Goal: Complete application form: Complete application form

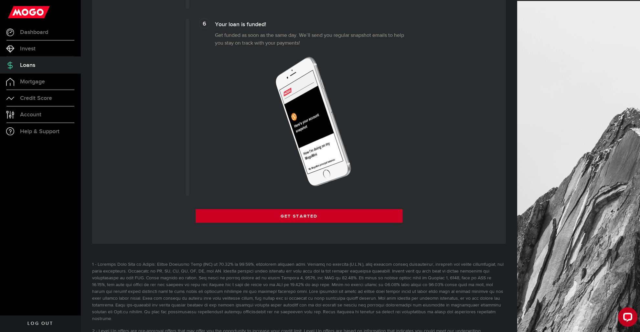
scroll to position [751, 0]
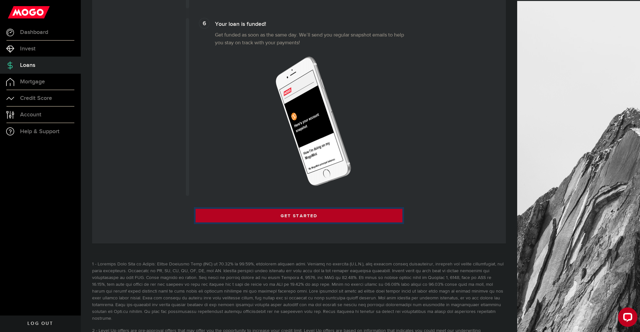
click at [316, 216] on link "Get Started" at bounding box center [299, 216] width 207 height 14
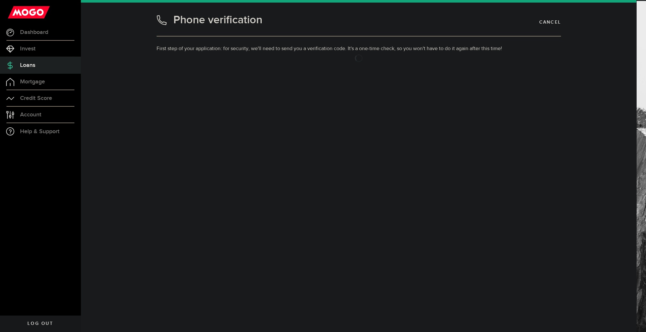
type input "9027571819"
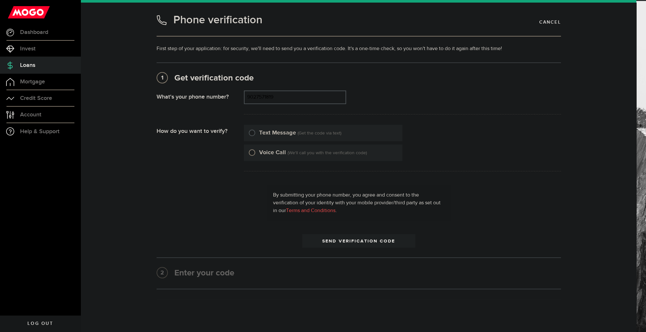
click at [250, 152] on input "Voice Call" at bounding box center [252, 151] width 6 height 6
radio input "true"
click at [359, 241] on span "submit" at bounding box center [358, 242] width 10 height 10
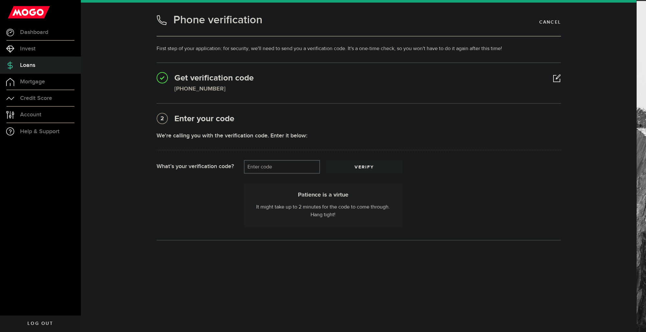
click at [281, 166] on label "Enter code" at bounding box center [282, 166] width 76 height 13
click at [281, 166] on input "Enter code" at bounding box center [282, 167] width 76 height 14
type input "14739"
click at [365, 166] on span "submit" at bounding box center [364, 168] width 10 height 10
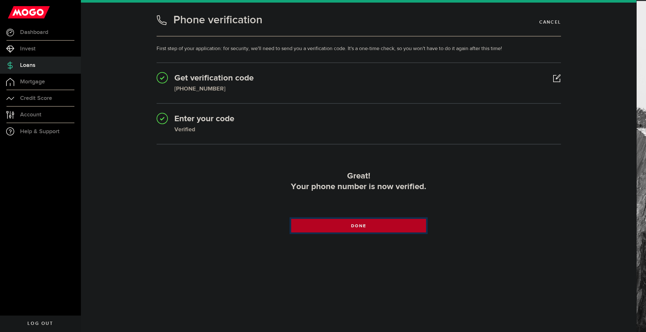
click at [367, 222] on link "Done" at bounding box center [358, 226] width 135 height 14
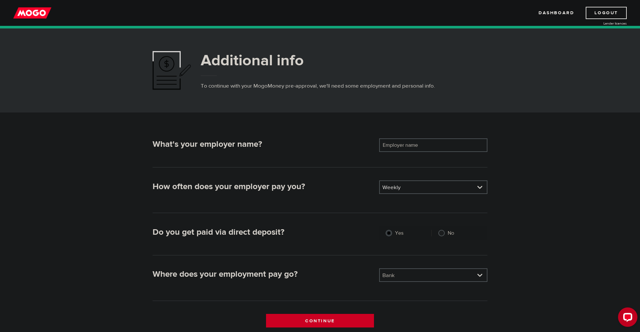
click at [427, 144] on label "Employer name" at bounding box center [405, 145] width 52 height 14
click at [427, 144] on input "Employer name" at bounding box center [433, 145] width 108 height 14
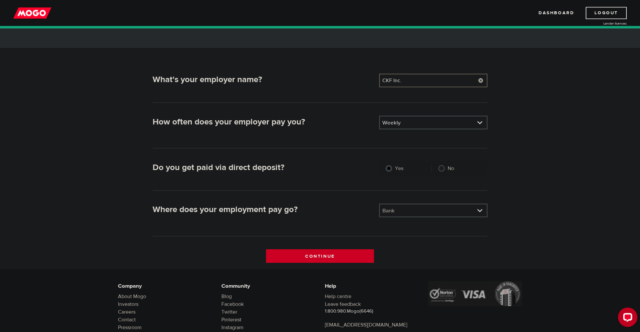
scroll to position [68, 0]
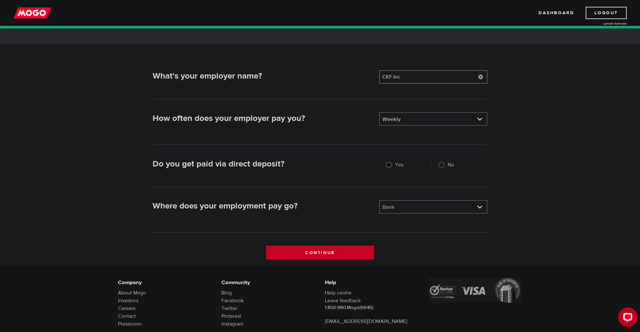
type input "CKF Inc."
click at [388, 165] on input "Yes" at bounding box center [389, 165] width 6 height 6
click at [479, 205] on link at bounding box center [433, 207] width 107 height 12
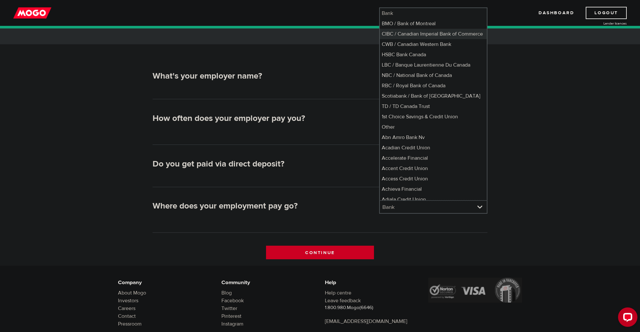
click at [438, 35] on li "CIBC / Canadian Imperial Bank of Commerce" at bounding box center [433, 34] width 107 height 10
select select "4"
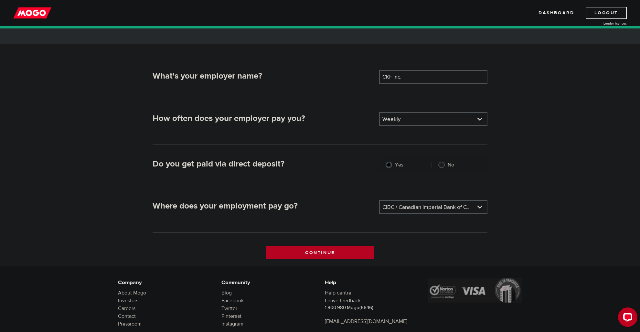
click at [339, 253] on input "Continue" at bounding box center [320, 253] width 108 height 14
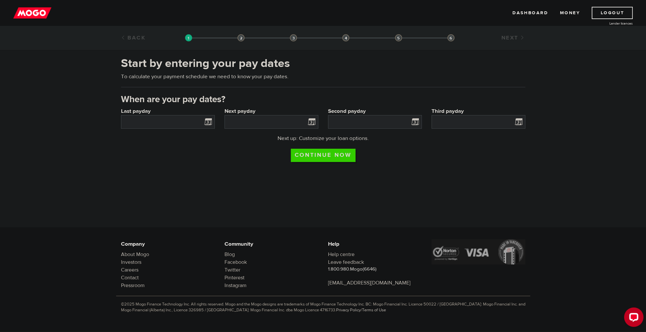
click at [208, 121] on span at bounding box center [207, 123] width 10 height 10
click at [191, 123] on input "Last payday" at bounding box center [168, 122] width 94 height 14
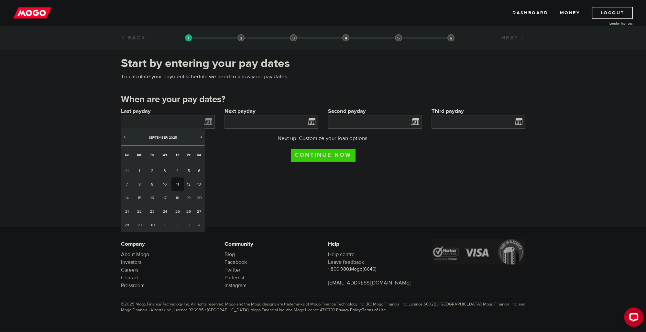
click at [177, 183] on link "11" at bounding box center [177, 184] width 12 height 14
type input "2025/09/11"
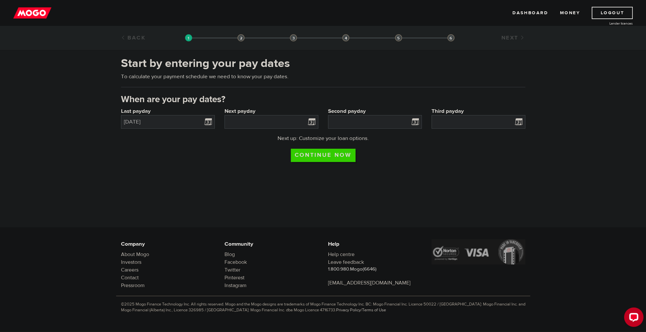
click at [310, 122] on span at bounding box center [310, 123] width 10 height 10
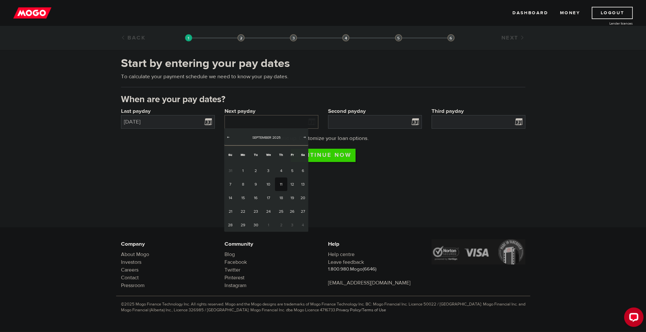
click at [298, 121] on input "Next payday" at bounding box center [271, 122] width 94 height 14
click at [282, 195] on link "18" at bounding box center [281, 198] width 12 height 14
type input "2025/09/18"
type input "2025/9/25"
type input "2025/10/2"
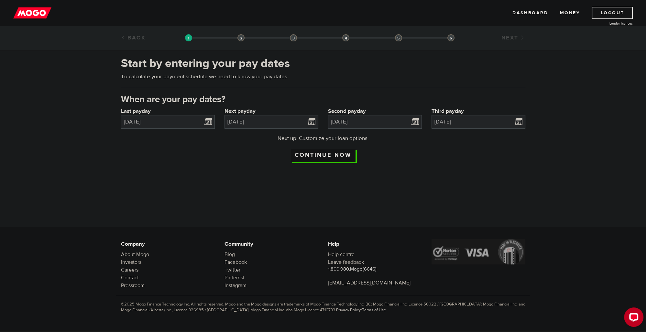
click at [329, 156] on input "Continue now" at bounding box center [323, 155] width 65 height 13
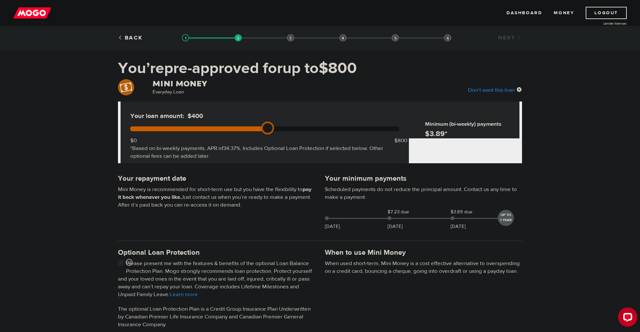
drag, startPoint x: 403, startPoint y: 127, endPoint x: 264, endPoint y: 123, distance: 139.7
click at [264, 123] on link at bounding box center [267, 128] width 13 height 13
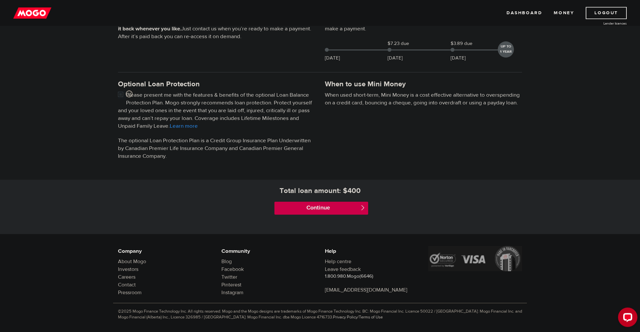
scroll to position [171, 0]
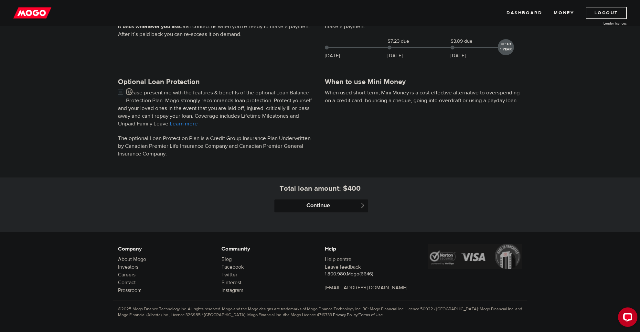
click at [324, 205] on input "Continue" at bounding box center [321, 205] width 94 height 13
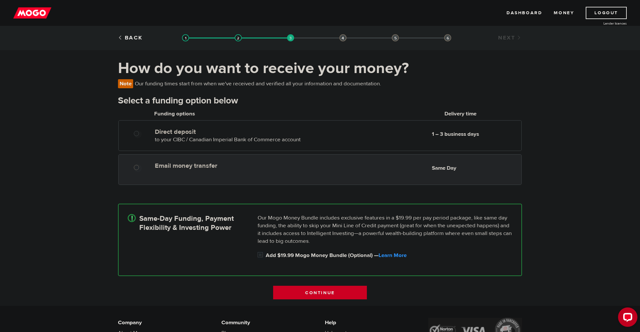
radio input "true"
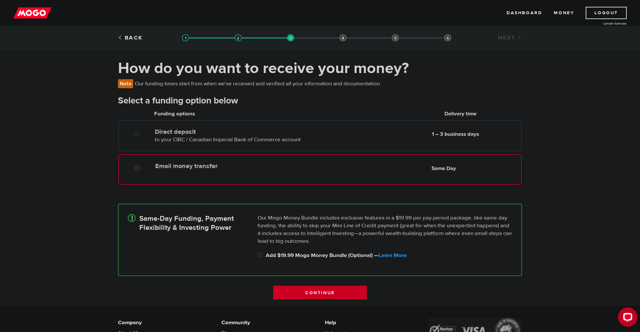
click at [138, 165] on input "Email money transfer" at bounding box center [138, 169] width 8 height 8
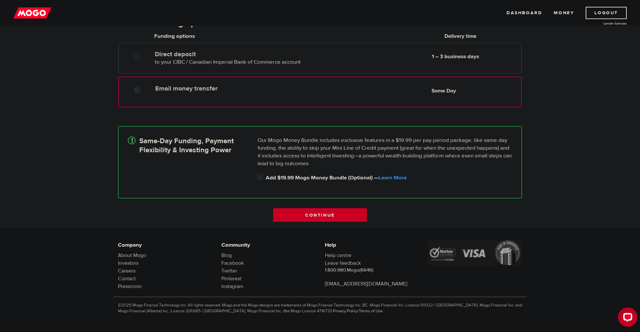
scroll to position [78, 0]
click at [316, 211] on input "Continue" at bounding box center [320, 215] width 94 height 14
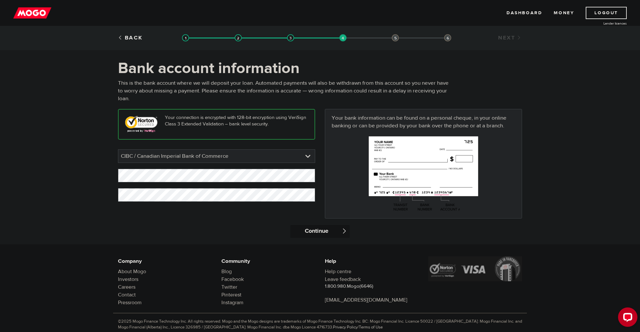
click at [314, 232] on input "Continue" at bounding box center [319, 231] width 59 height 13
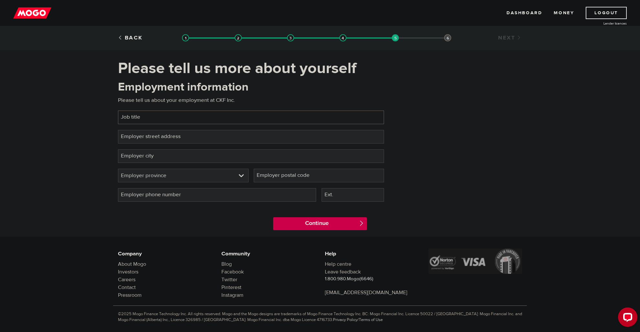
click at [191, 120] on input "Job title" at bounding box center [251, 118] width 266 height 14
type input "Wire and Die Maintainer"
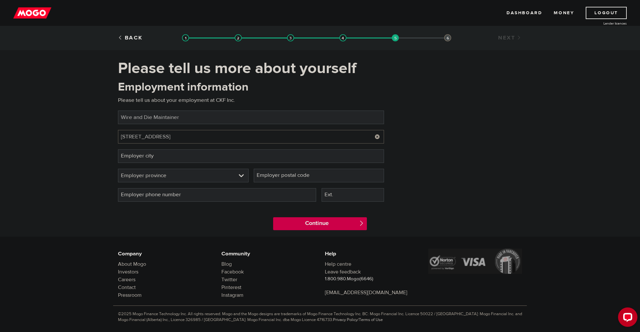
type input "[STREET_ADDRESS]"
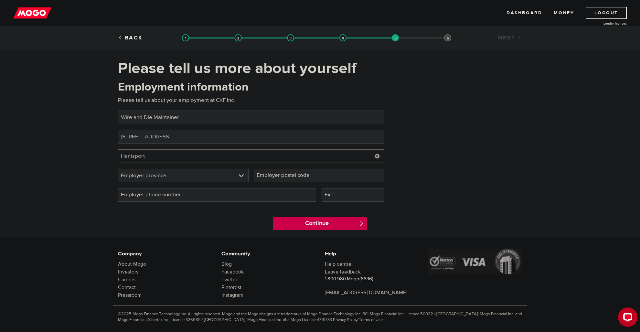
type input "Hantsport"
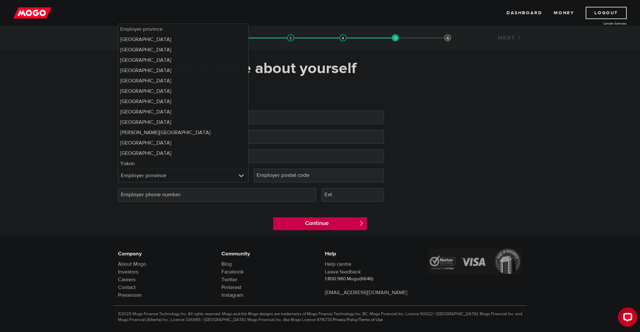
click at [239, 174] on link at bounding box center [183, 175] width 130 height 13
click at [224, 103] on li "Nova Scotia" at bounding box center [183, 101] width 130 height 10
select select "NS"
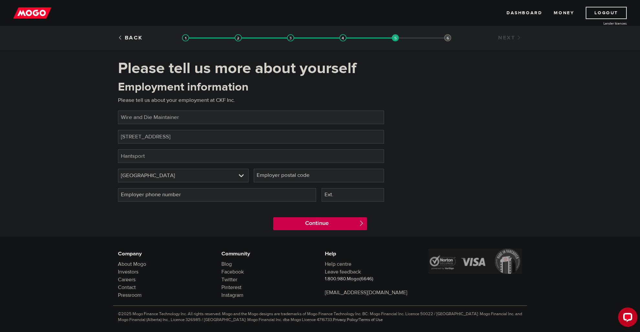
click at [277, 176] on label "Employer postal code" at bounding box center [288, 175] width 69 height 13
click at [277, 176] on input "Employer postal code" at bounding box center [319, 176] width 131 height 14
click at [267, 175] on input "B0P1P0" at bounding box center [319, 176] width 131 height 14
type input "B0P 1P0"
click at [261, 201] on input "Employer phone number" at bounding box center [217, 195] width 198 height 14
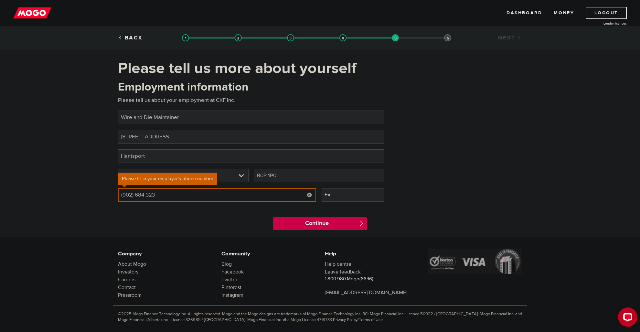
type input "(902) 684-3231"
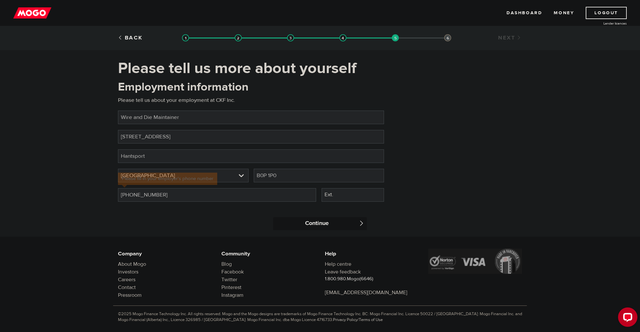
click at [355, 227] on input "Continue" at bounding box center [320, 223] width 94 height 13
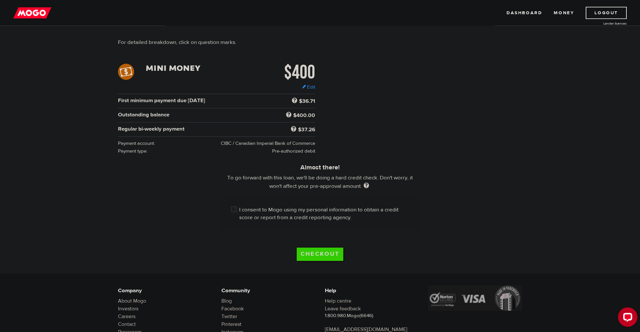
scroll to position [68, 0]
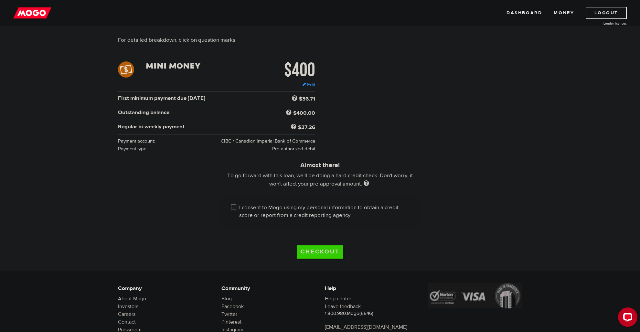
click at [234, 204] on input "I consent to Mogo using my personal information to obtain a credit score or rep…" at bounding box center [235, 208] width 8 height 8
checkbox input "true"
click at [314, 245] on input "Checkout" at bounding box center [320, 251] width 47 height 13
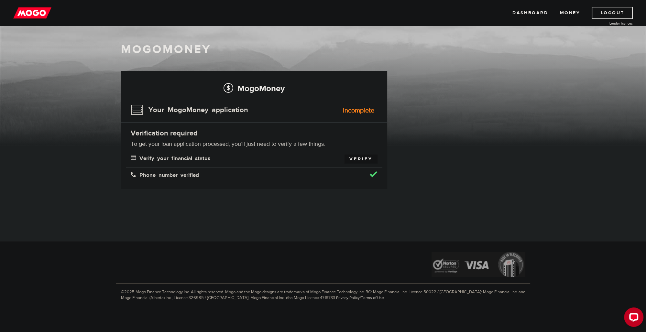
click at [362, 157] on link "Verify" at bounding box center [360, 159] width 33 height 9
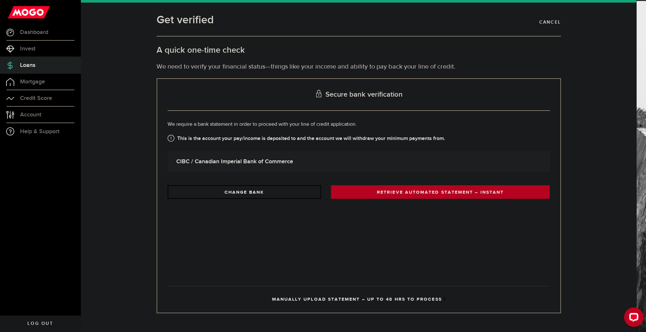
click at [433, 192] on link "RETRIEVE AUTOMATED STATEMENT – INSTANT" at bounding box center [440, 192] width 219 height 14
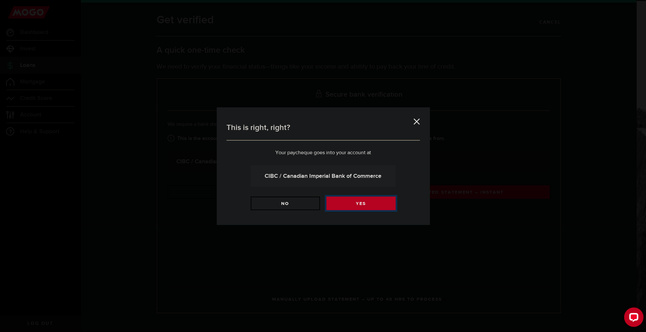
click at [363, 204] on link "Yes" at bounding box center [360, 204] width 69 height 14
